Goal: Transaction & Acquisition: Purchase product/service

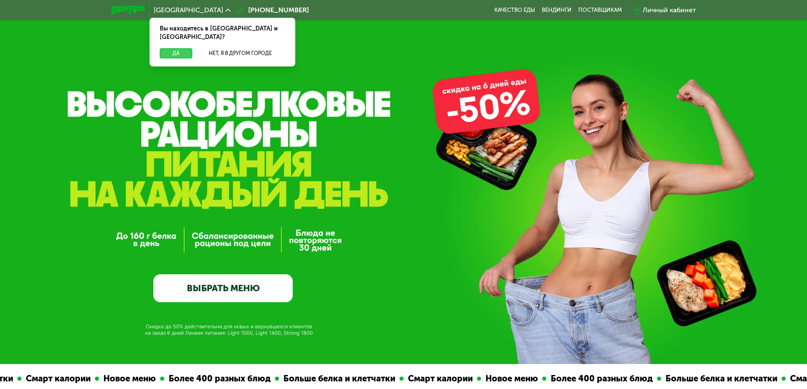
click at [175, 48] on button "Да" at bounding box center [176, 53] width 33 height 10
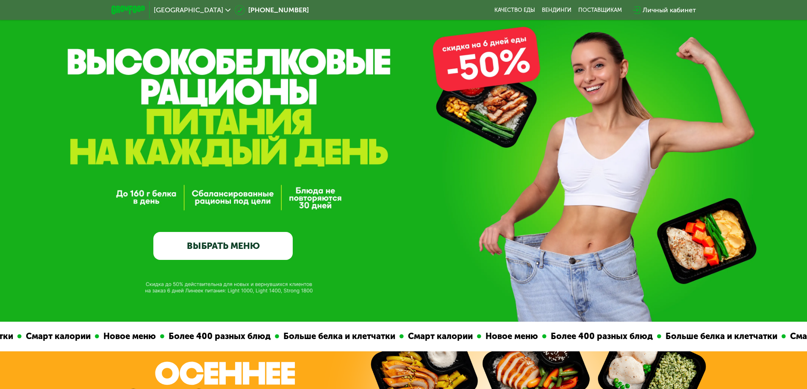
click at [273, 248] on link "ВЫБРАТЬ МЕНЮ" at bounding box center [222, 246] width 139 height 28
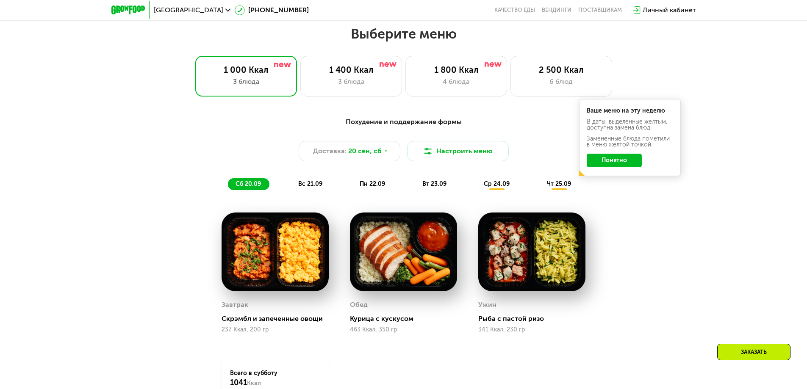
scroll to position [702, 0]
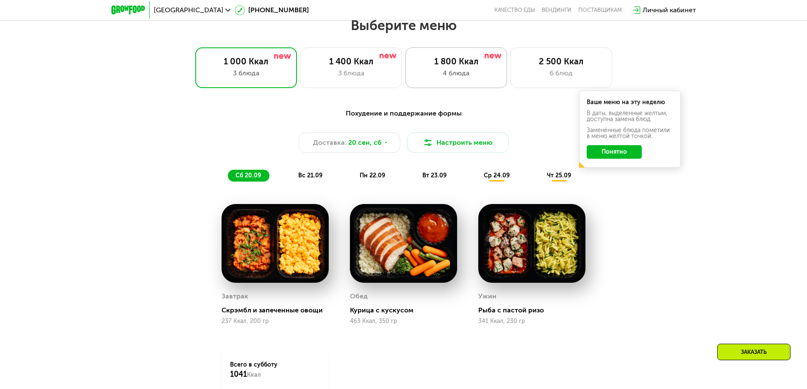
click at [473, 72] on div "4 блюда" at bounding box center [456, 73] width 84 height 10
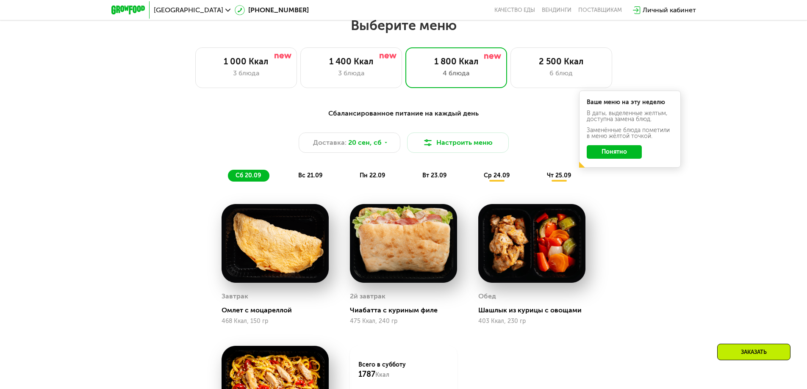
click at [337, 91] on div "Выберите меню 1 000 Ккал 3 блюда 1 400 Ккал 3 блюда 1 800 Ккал 4 блюда 2 500 Кк…" at bounding box center [403, 270] width 807 height 506
click at [342, 78] on div "3 блюда" at bounding box center [351, 73] width 84 height 10
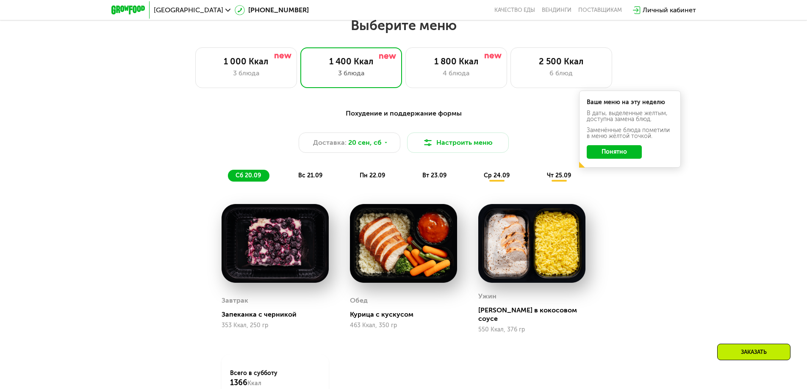
click at [628, 158] on button "Понятно" at bounding box center [613, 152] width 55 height 14
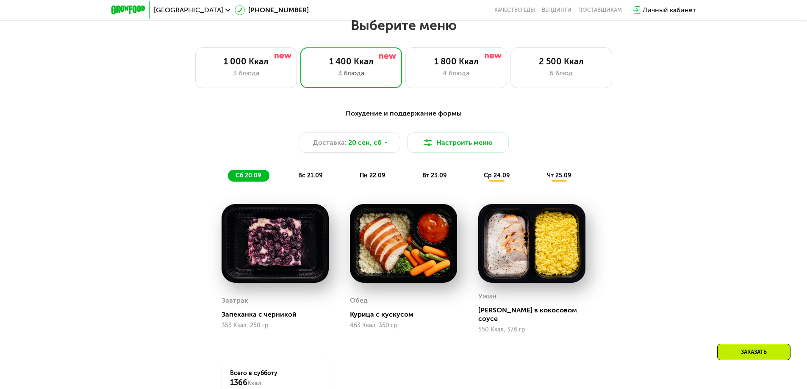
click at [306, 178] on span "вс 21.09" at bounding box center [310, 175] width 24 height 7
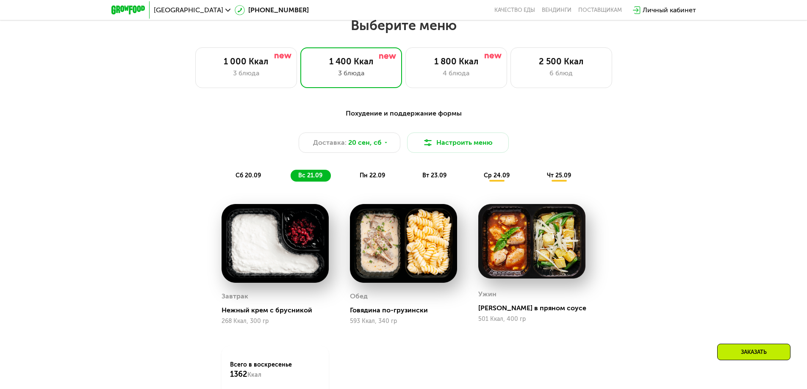
click at [377, 177] on span "пн 22.09" at bounding box center [372, 175] width 25 height 7
click at [427, 177] on span "вт 23.09" at bounding box center [434, 175] width 24 height 7
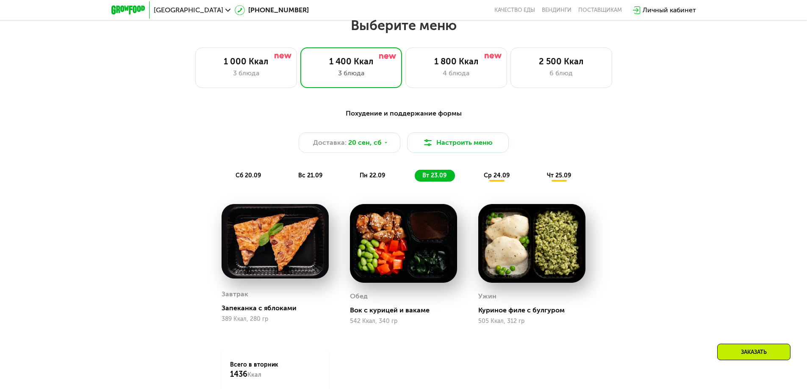
click at [371, 179] on span "пн 22.09" at bounding box center [372, 175] width 25 height 7
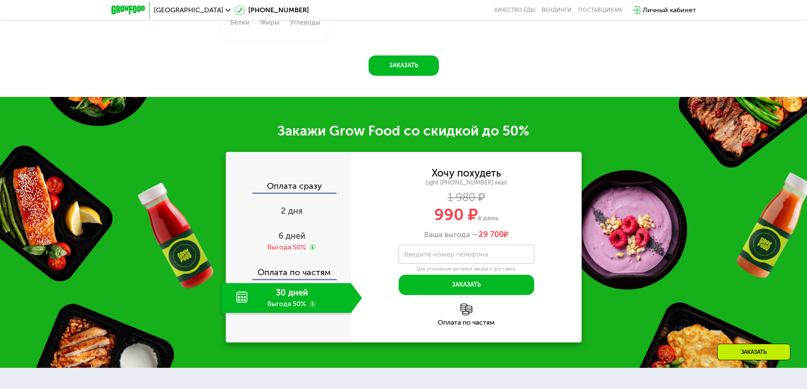
scroll to position [1083, 0]
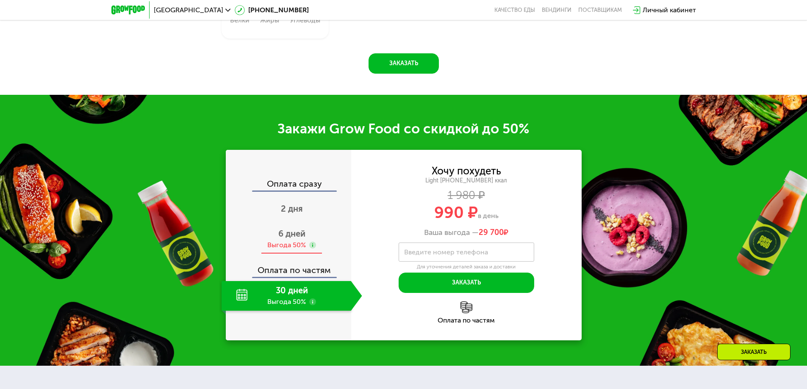
click at [296, 247] on div "Выгода 50%" at bounding box center [286, 245] width 39 height 9
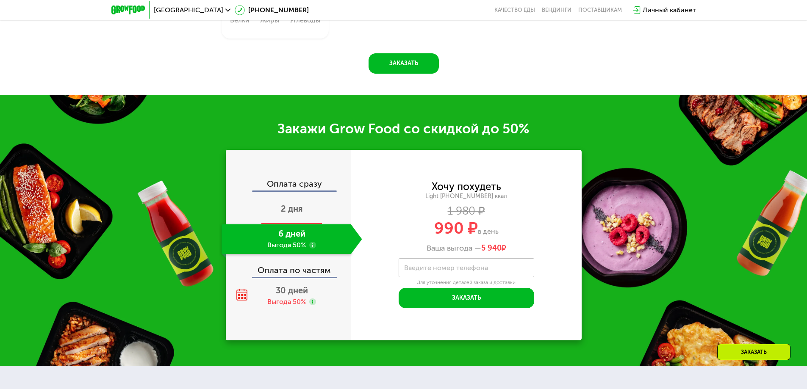
click at [302, 214] on span "2 дня" at bounding box center [292, 209] width 22 height 10
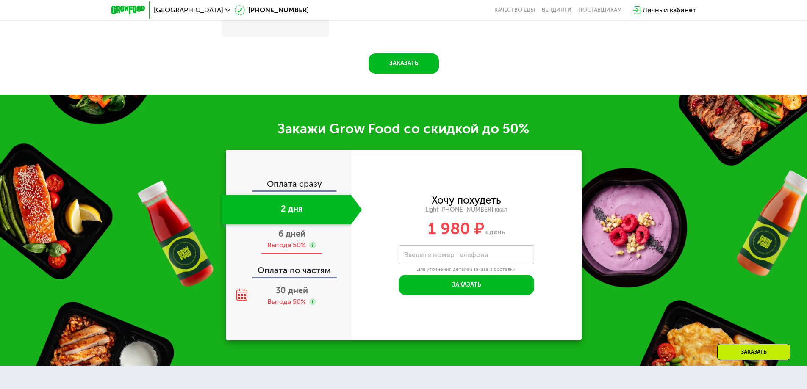
click at [299, 245] on div "Выгода 50%" at bounding box center [286, 245] width 39 height 9
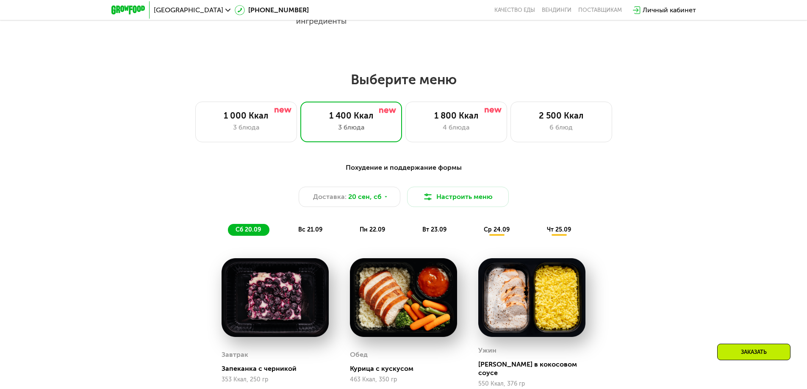
scroll to position [617, 0]
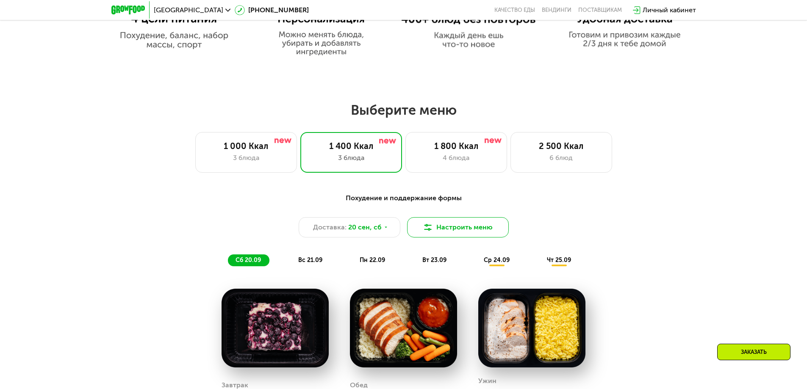
click at [421, 234] on button "Настроить меню" at bounding box center [458, 227] width 102 height 20
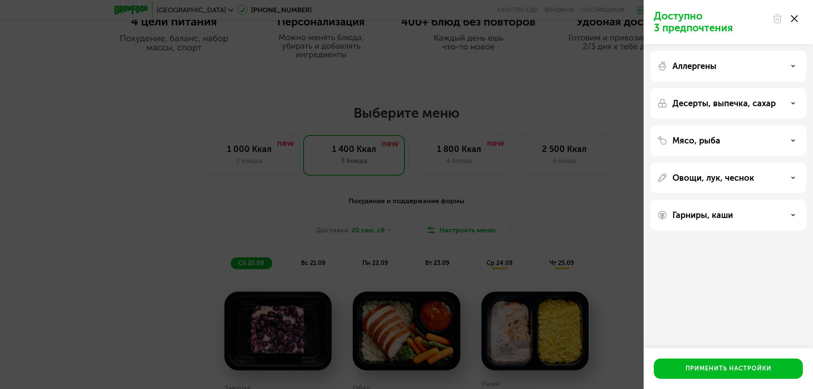
click at [449, 228] on div "Доступно 3 предпочтения Аллергены Десерты, выпечка, сахар Мясо, рыба Овощи, лук…" at bounding box center [406, 194] width 813 height 389
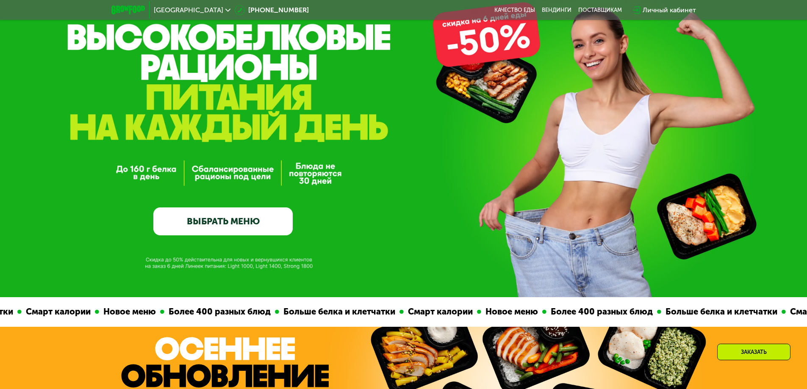
click at [217, 212] on link "ВЫБРАТЬ МЕНЮ" at bounding box center [222, 221] width 139 height 28
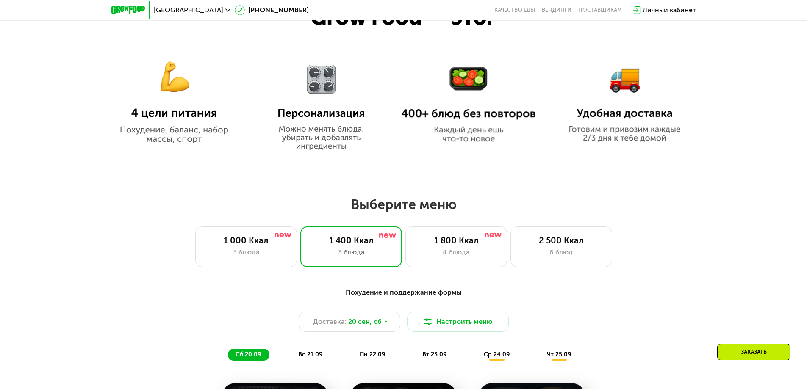
scroll to position [679, 0]
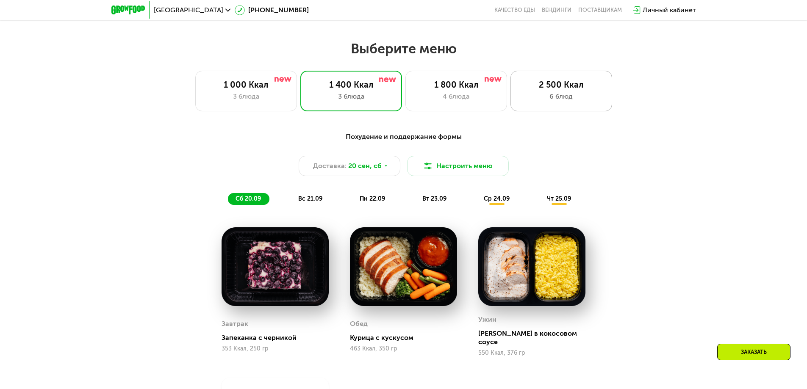
click at [538, 100] on div "6 блюд" at bounding box center [561, 96] width 84 height 10
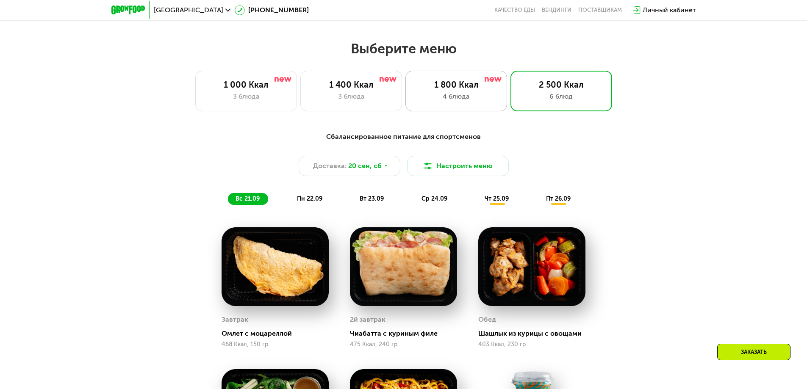
click at [496, 90] on div "1 800 Ккал" at bounding box center [456, 85] width 84 height 10
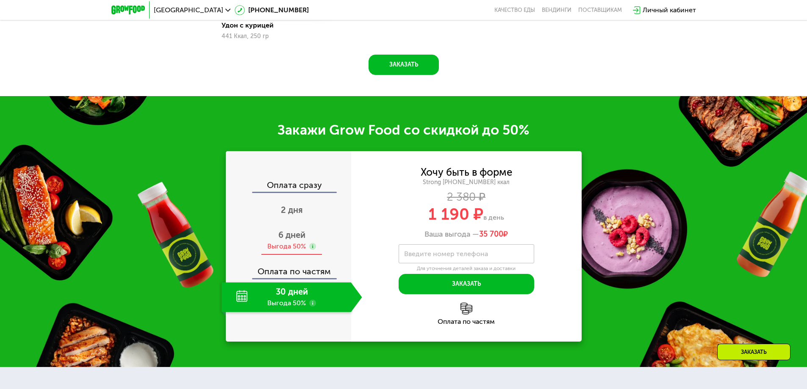
scroll to position [1145, 0]
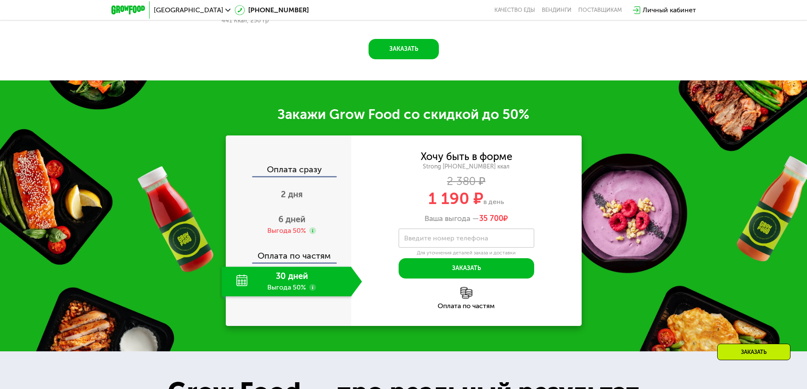
click at [319, 261] on div "Оплата по частям" at bounding box center [289, 252] width 124 height 19
click at [273, 284] on div "30 дней Выгода 50%" at bounding box center [286, 282] width 130 height 30
click at [452, 301] on div "Оплата по частям" at bounding box center [466, 298] width 230 height 22
click at [466, 251] on div "Введите номер телефона Для уточнения деталей заказа и доставки" at bounding box center [466, 243] width 136 height 28
click at [368, 186] on div "2 380 ₽" at bounding box center [466, 181] width 230 height 9
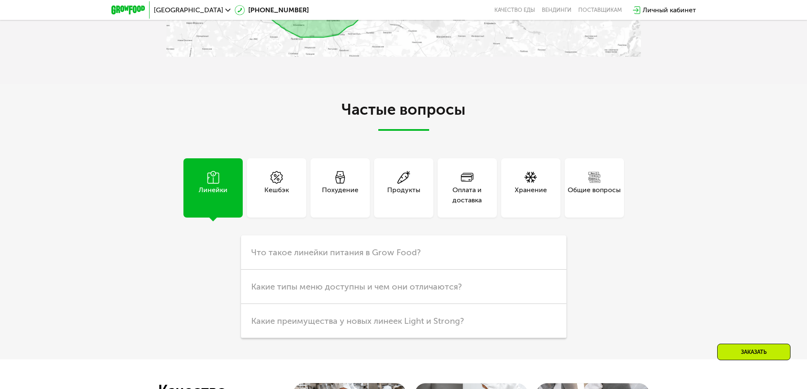
scroll to position [2457, 0]
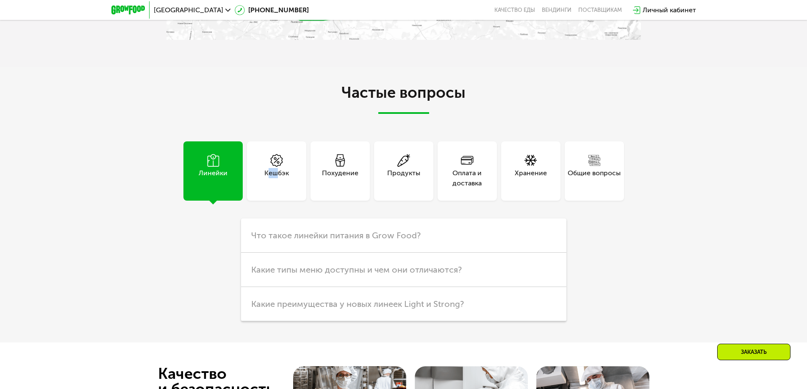
drag, startPoint x: 275, startPoint y: 176, endPoint x: 270, endPoint y: 176, distance: 5.1
click at [270, 176] on div "Кешбэк" at bounding box center [276, 178] width 25 height 20
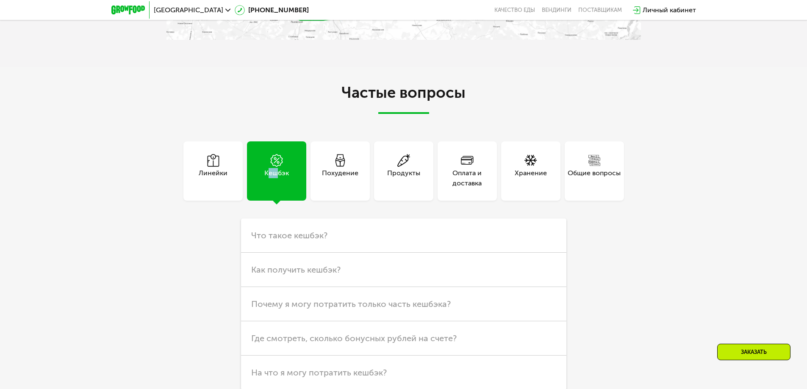
click at [270, 176] on div "Кешбэк" at bounding box center [276, 178] width 25 height 20
click at [304, 234] on span "Что такое кешбэк?" at bounding box center [289, 235] width 76 height 10
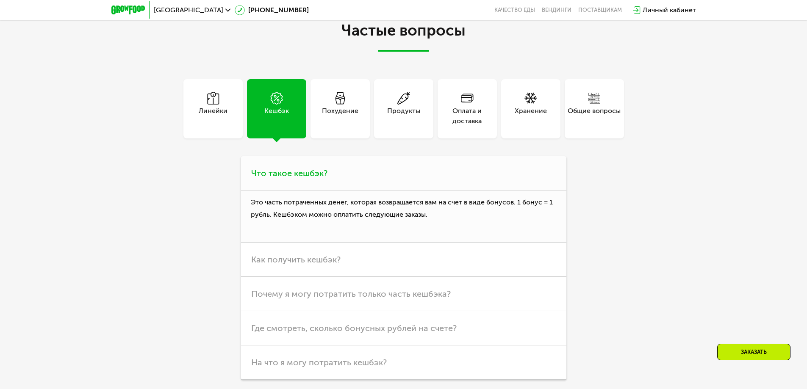
scroll to position [2584, 0]
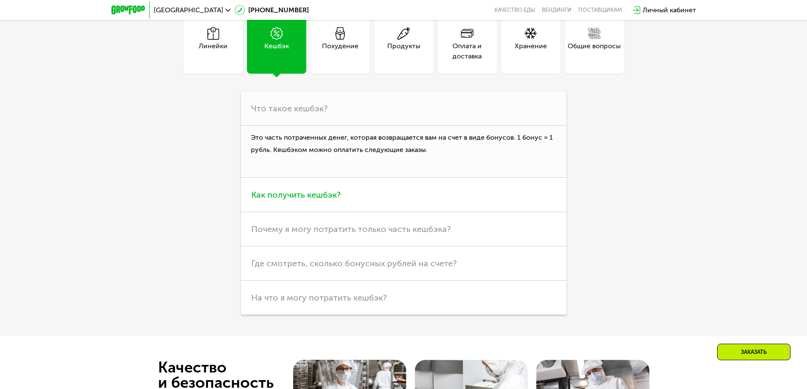
click at [294, 212] on h3 "Как получить кешбэк?" at bounding box center [403, 195] width 325 height 34
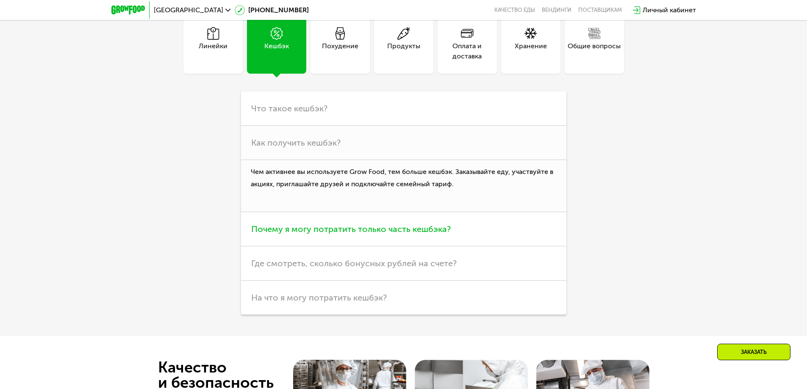
click at [296, 229] on span "Почему я могу потратить только часть кешбэка?" at bounding box center [350, 229] width 199 height 10
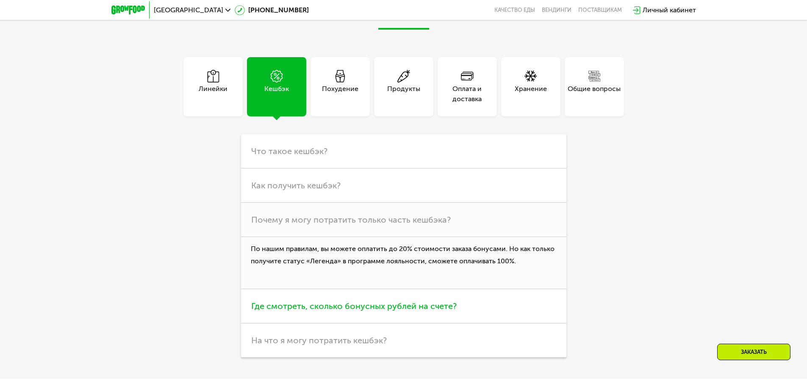
scroll to position [2373, 0]
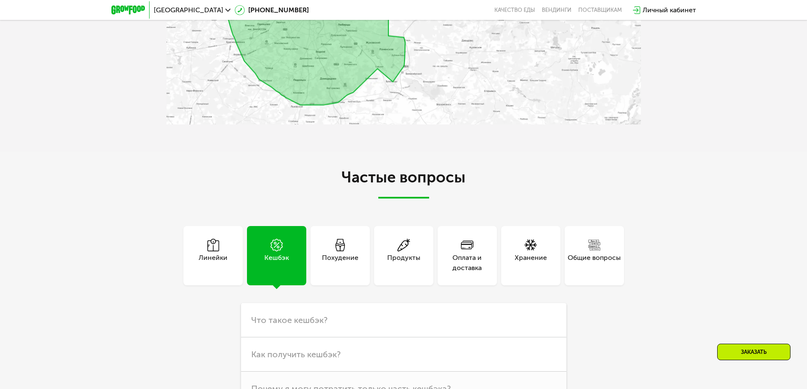
click at [422, 271] on div "Продукты" at bounding box center [403, 255] width 59 height 59
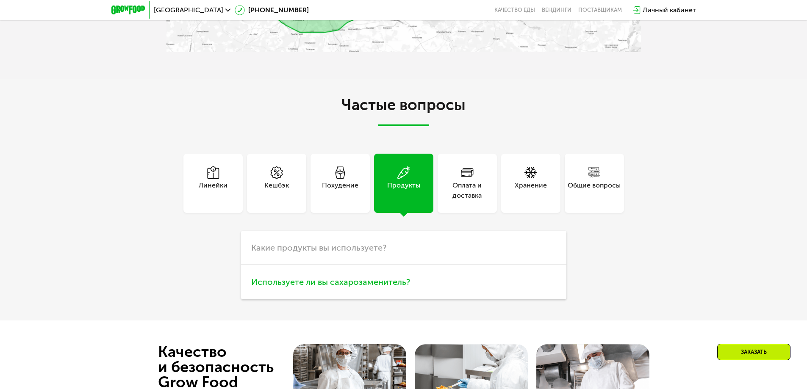
scroll to position [2457, 0]
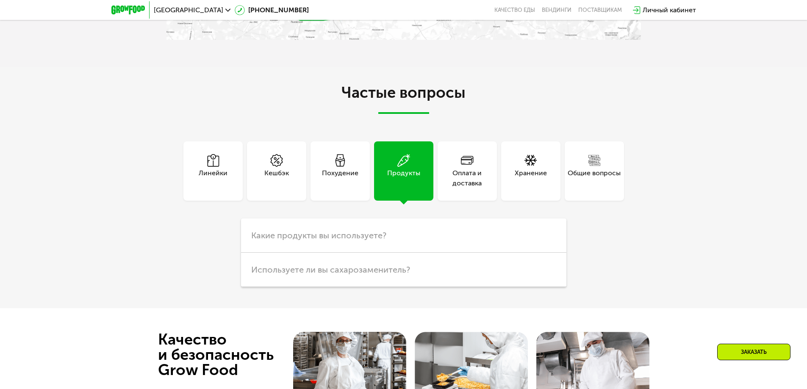
click at [610, 186] on div "Общие вопросы" at bounding box center [593, 178] width 53 height 20
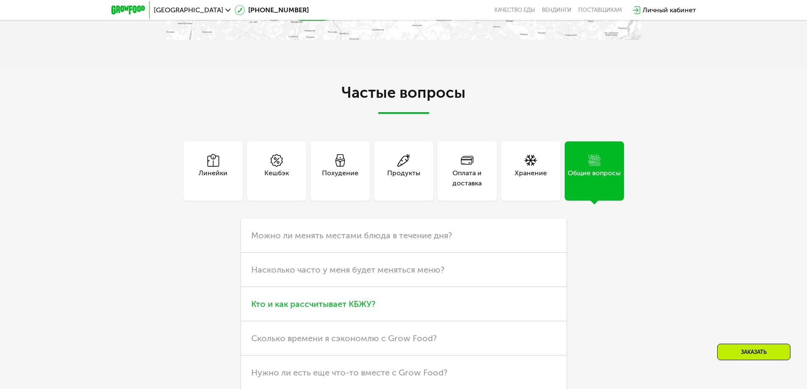
click at [300, 298] on h3 "Кто и как рассчитывает КБЖУ?" at bounding box center [403, 304] width 325 height 34
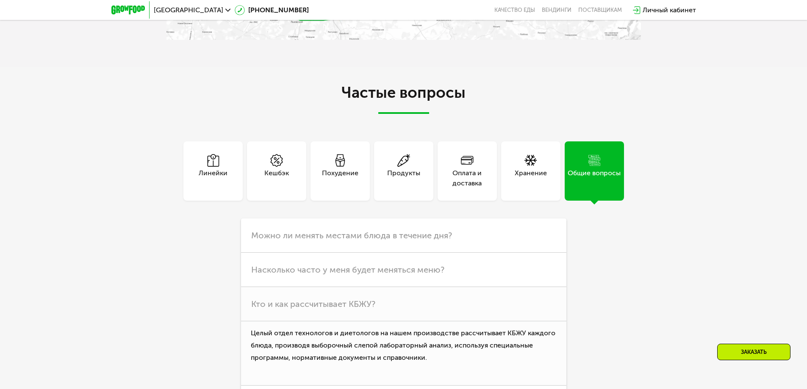
click at [211, 174] on div "Линейки" at bounding box center [213, 178] width 29 height 20
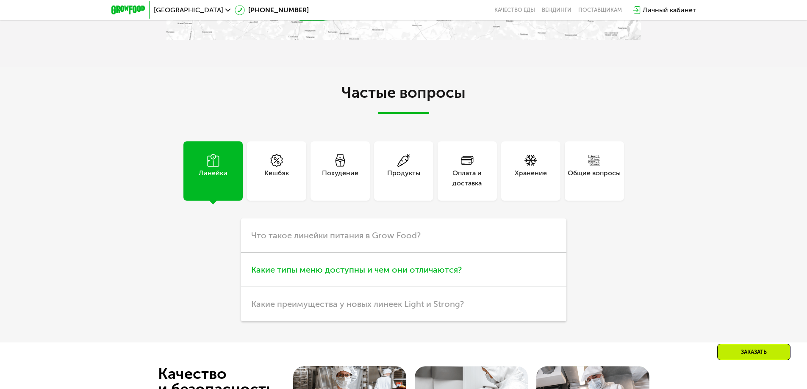
click at [325, 268] on span "Какие типы меню доступны и чем они отличаются?" at bounding box center [356, 270] width 210 height 10
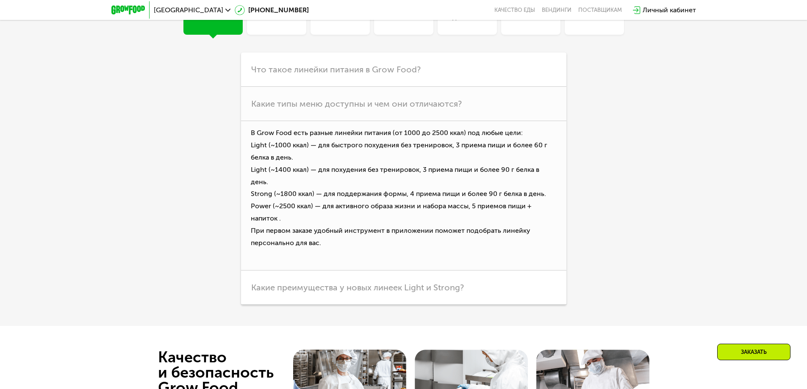
scroll to position [2627, 0]
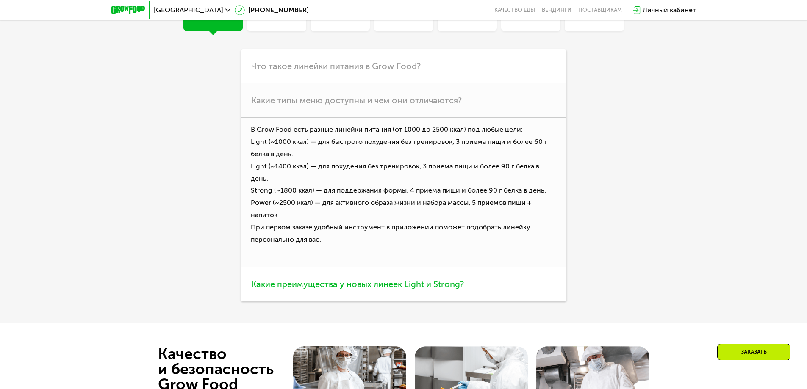
click at [382, 279] on span "Какие преимущества у новых линеек Light и Strong?" at bounding box center [357, 284] width 213 height 10
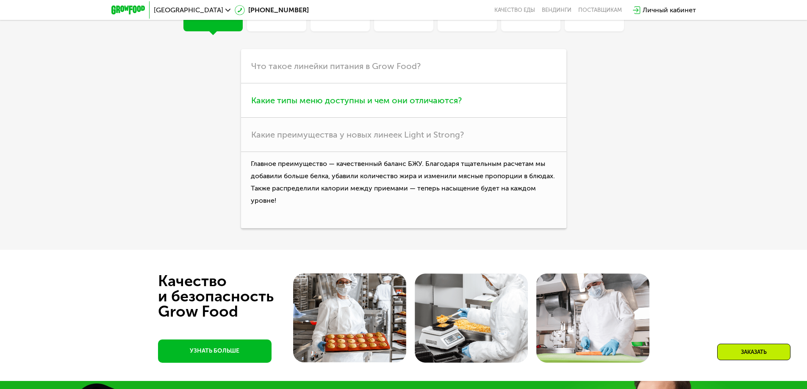
click at [287, 111] on h3 "Какие типы меню доступны и чем они отличаются?" at bounding box center [403, 100] width 325 height 34
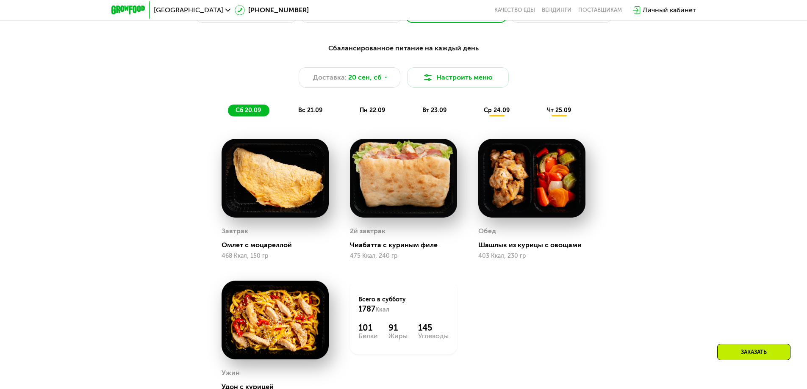
scroll to position [763, 0]
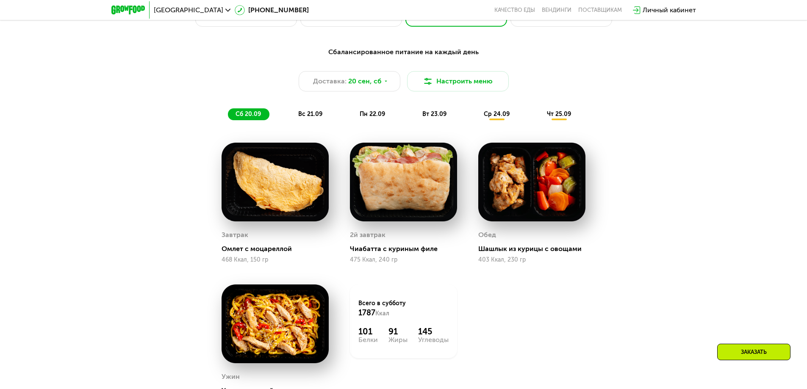
click at [301, 114] on span "вс 21.09" at bounding box center [310, 114] width 24 height 7
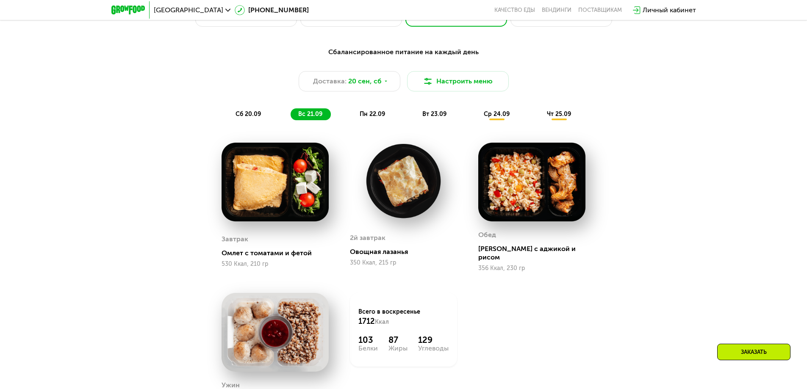
click at [277, 188] on img at bounding box center [274, 182] width 107 height 79
click at [275, 244] on div "Завтрак Омлет с томатами и фетой 530 Ккал, 210 гр" at bounding box center [274, 250] width 107 height 43
click at [274, 250] on div "Омлет с томатами и фетой" at bounding box center [278, 253] width 114 height 8
click at [360, 118] on span "пн 22.09" at bounding box center [372, 114] width 25 height 7
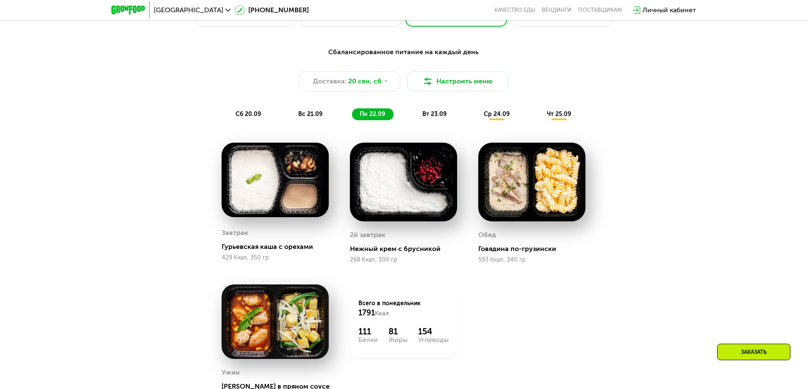
click at [434, 118] on span "вт 23.09" at bounding box center [434, 114] width 24 height 7
